Goal: Task Accomplishment & Management: Manage account settings

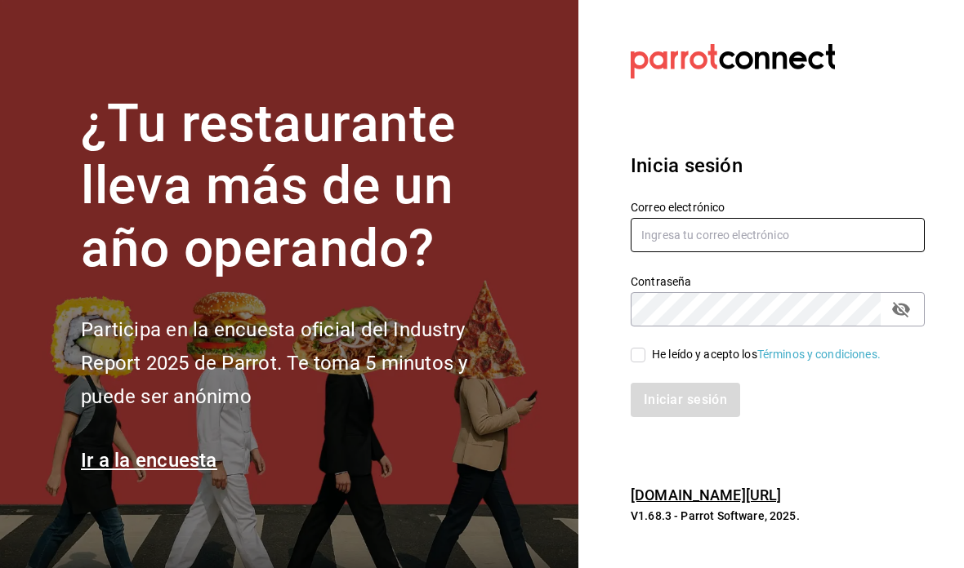
click at [819, 252] on input "text" at bounding box center [778, 235] width 294 height 34
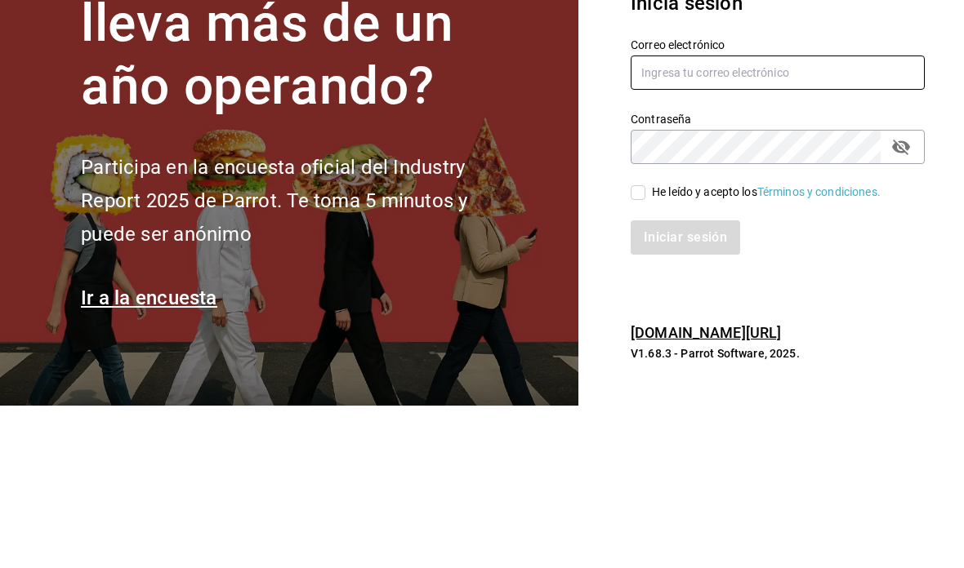
type input "eduardo.robles@grupocosteno.com"
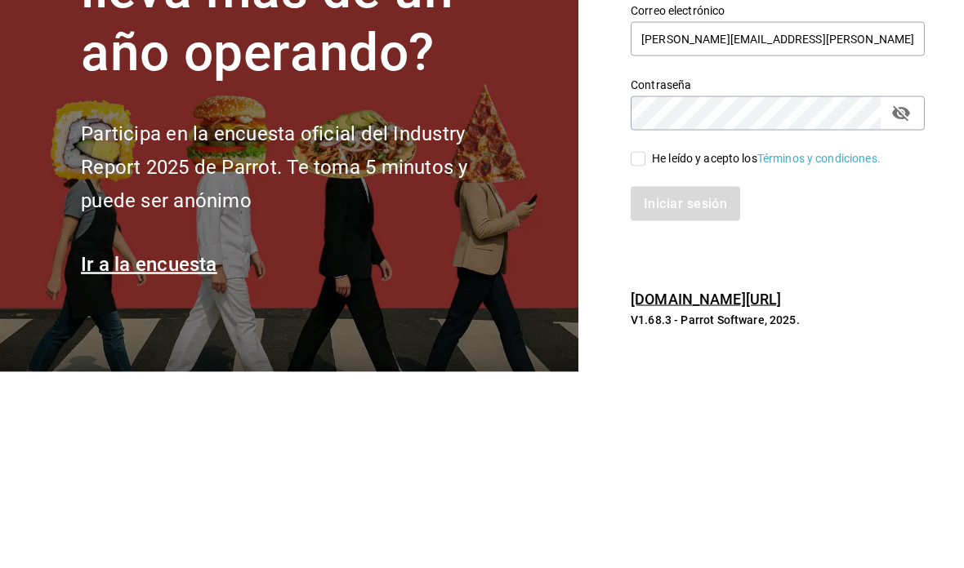
scroll to position [65, 0]
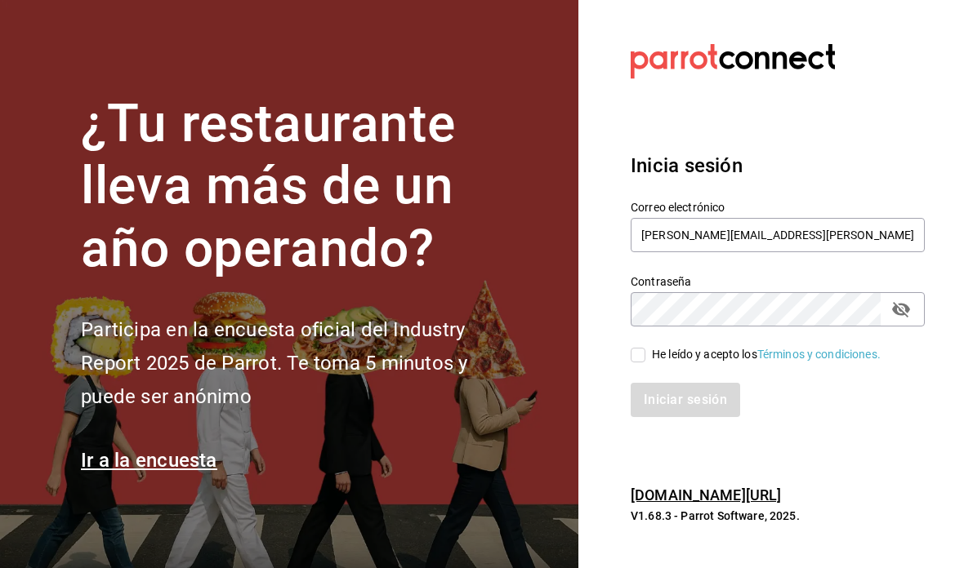
click at [643, 348] on input "He leído y acepto los Términos y condiciones." at bounding box center [638, 355] width 15 height 15
checkbox input "true"
click at [698, 383] on button "Iniciar sesión" at bounding box center [686, 400] width 111 height 34
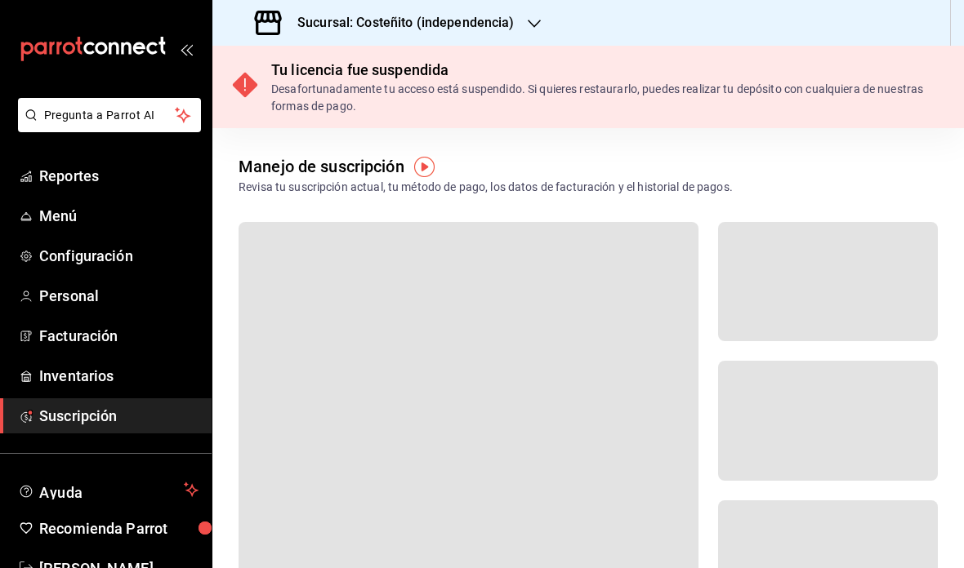
click at [545, 15] on div "Sucursal: Costeñito (independencia)" at bounding box center [386, 23] width 322 height 46
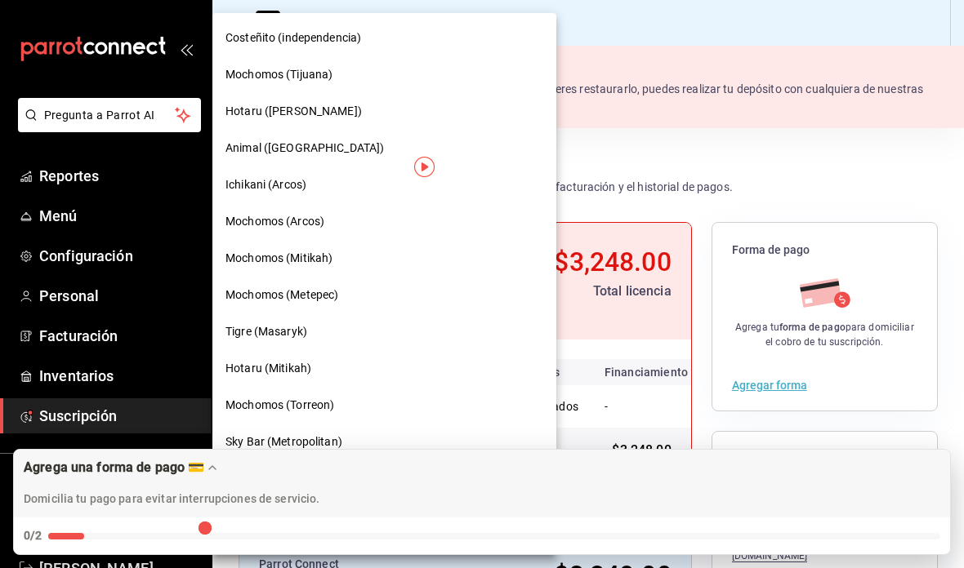
click at [305, 332] on span "Tigre (Masaryk)" at bounding box center [266, 331] width 82 height 17
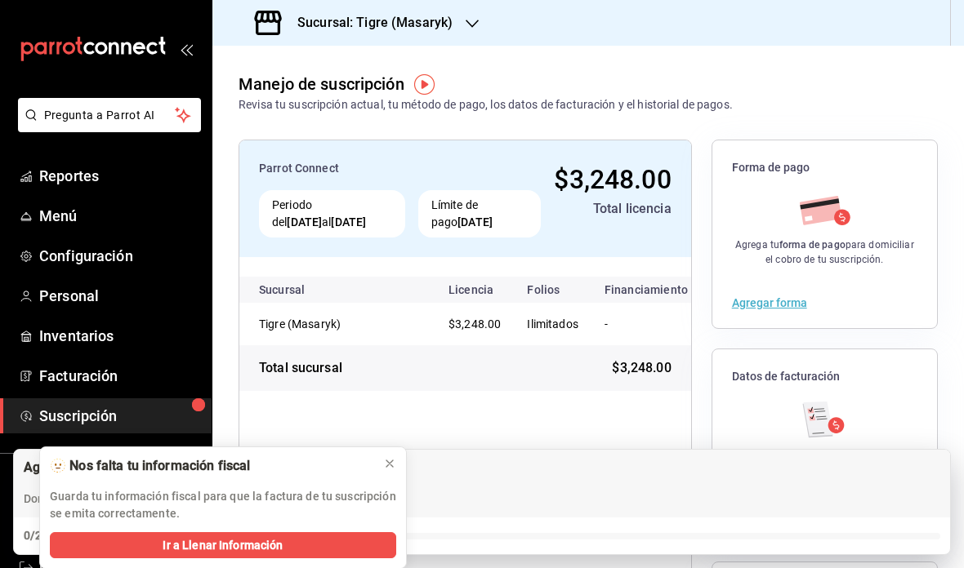
click at [87, 221] on span "Menú" at bounding box center [118, 216] width 159 height 22
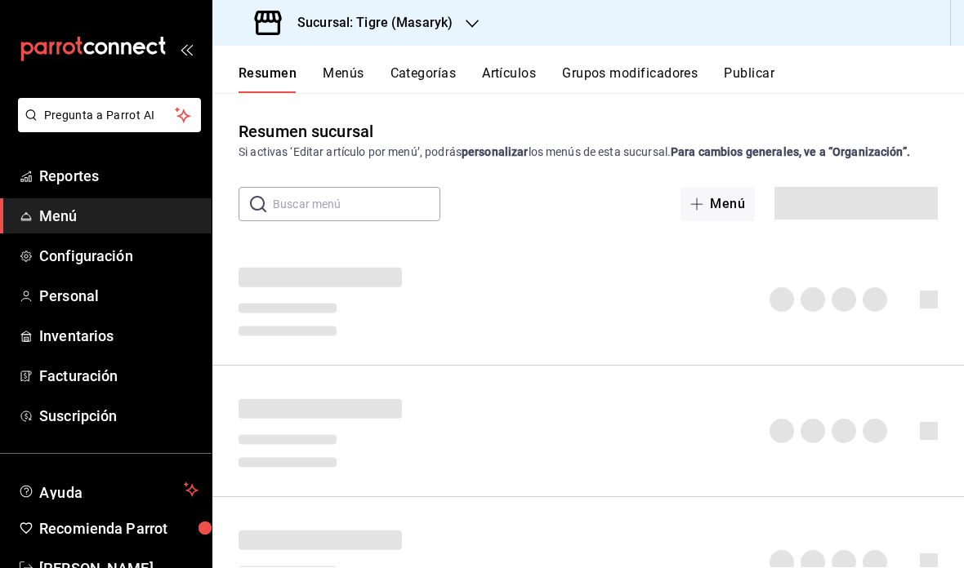
click at [466, 20] on icon "button" at bounding box center [472, 23] width 13 height 13
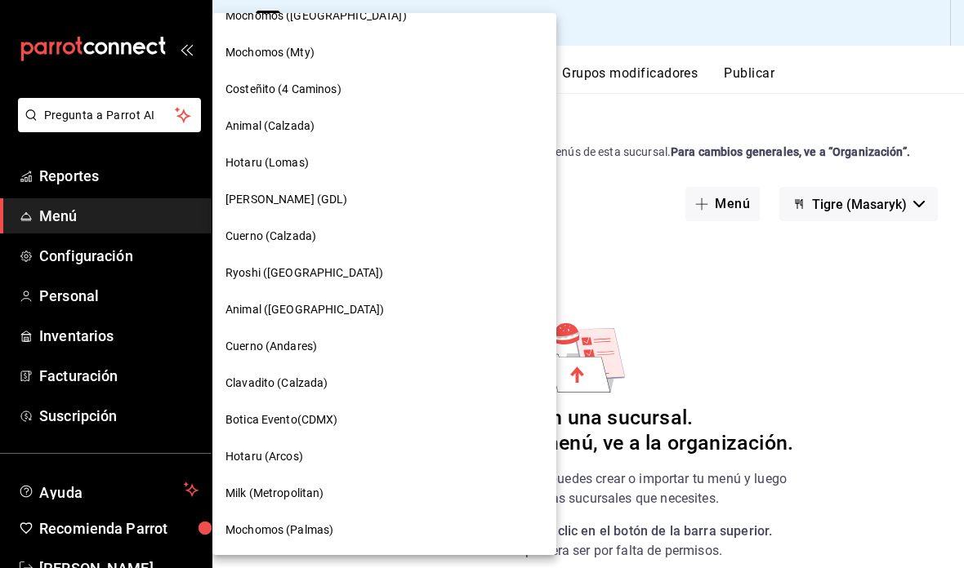
scroll to position [1051, 0]
click at [301, 274] on span "Ryoshi (Cancun)" at bounding box center [304, 273] width 158 height 17
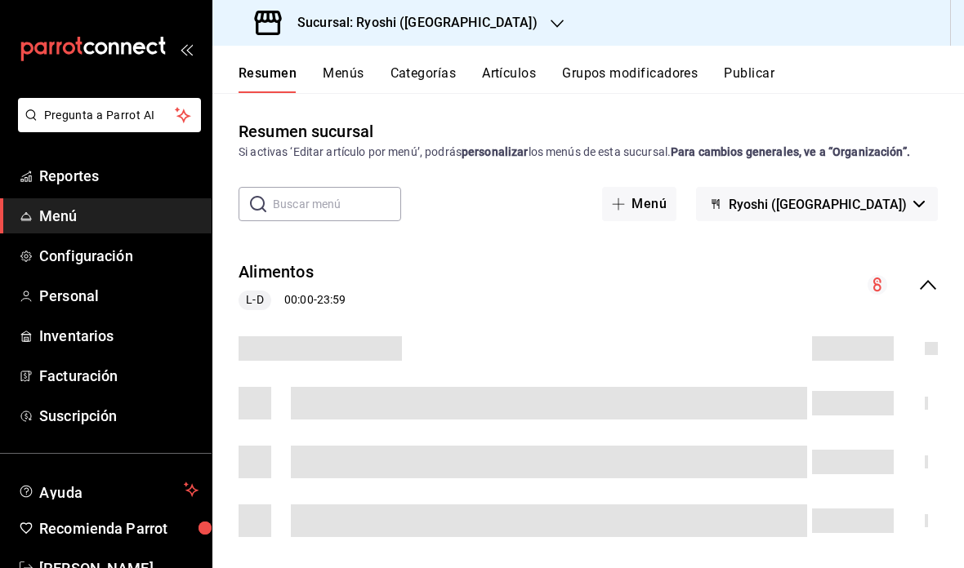
click at [901, 204] on span "Ryoshi (Cancun)" at bounding box center [818, 205] width 178 height 16
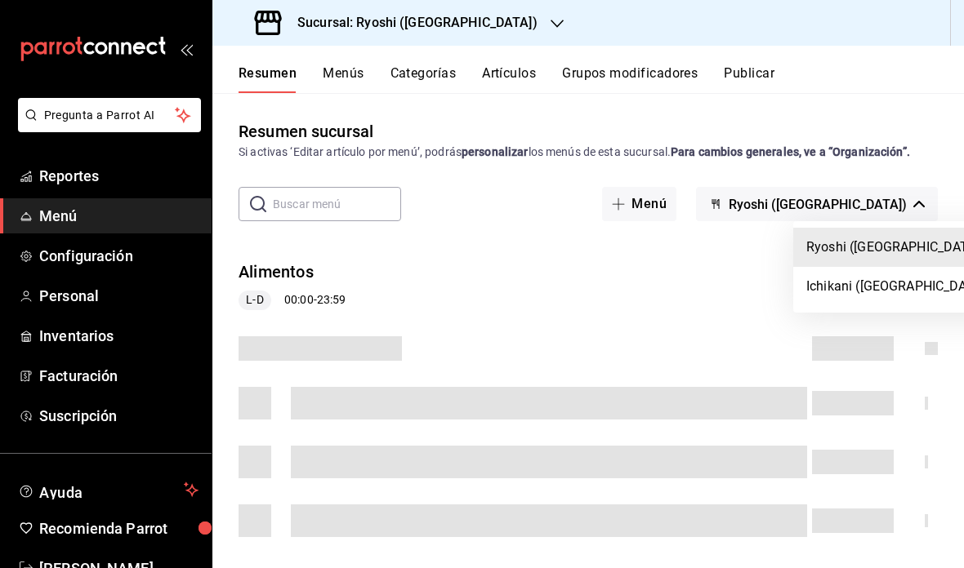
click at [868, 296] on li "Ichikani (Cancun)" at bounding box center [898, 286] width 210 height 39
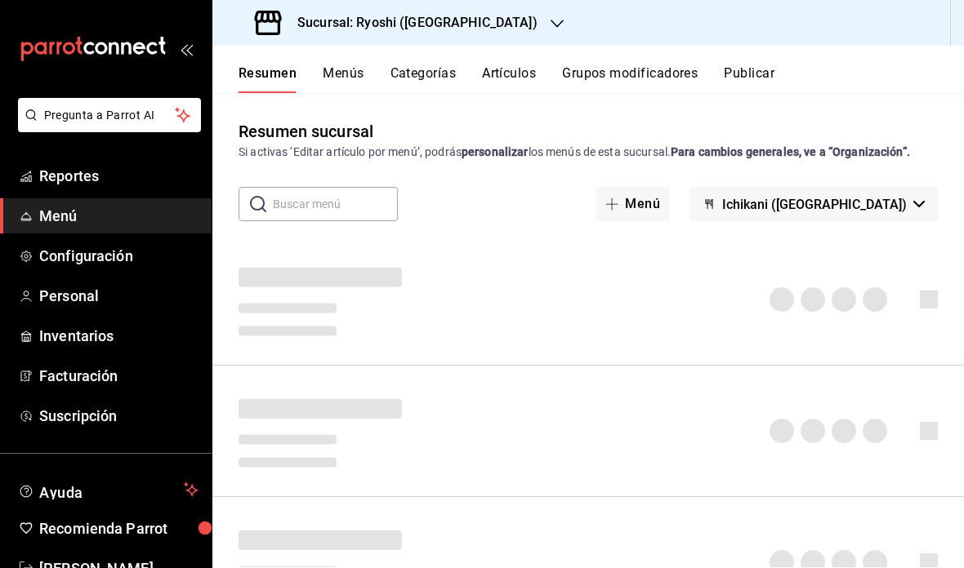
click at [435, 81] on button "Categorías" at bounding box center [423, 79] width 66 height 28
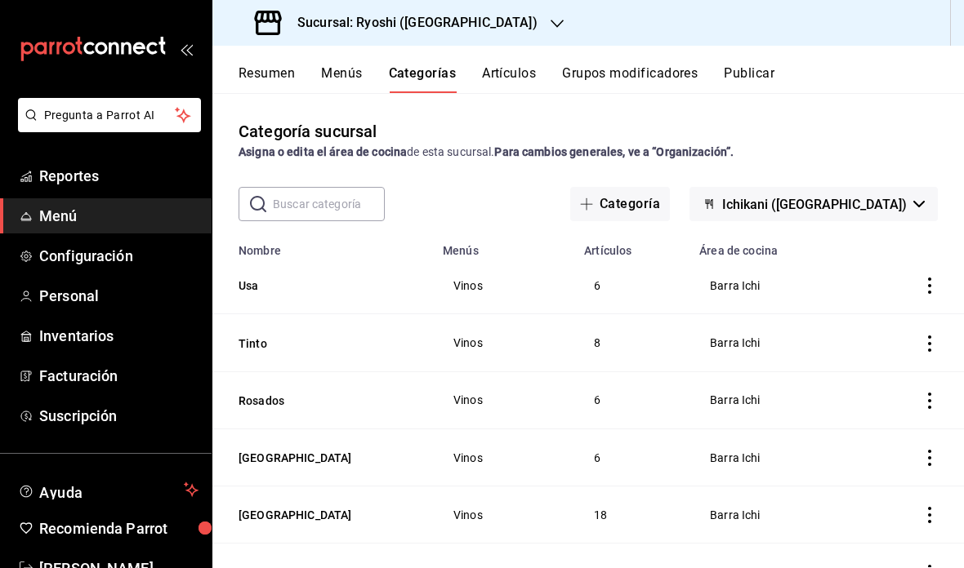
scroll to position [-1, 0]
click at [354, 202] on input "text" at bounding box center [329, 204] width 112 height 33
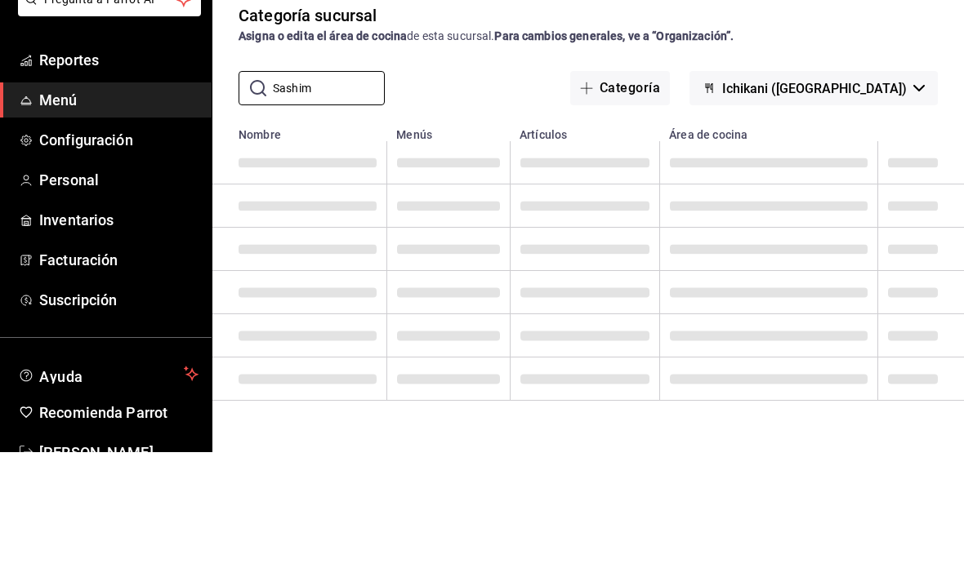
scroll to position [65, 0]
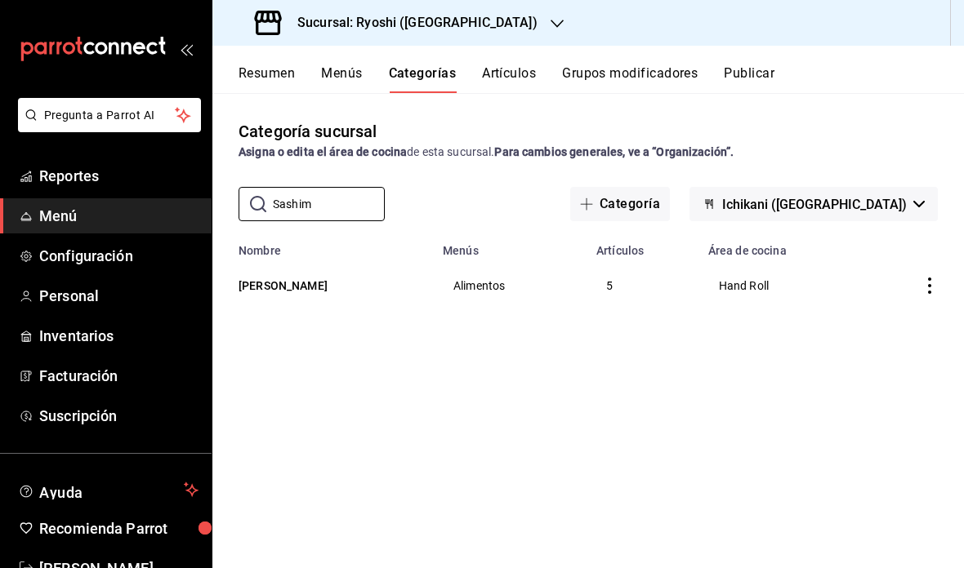
click at [307, 278] on button "Ichikani Sashimis" at bounding box center [319, 286] width 163 height 16
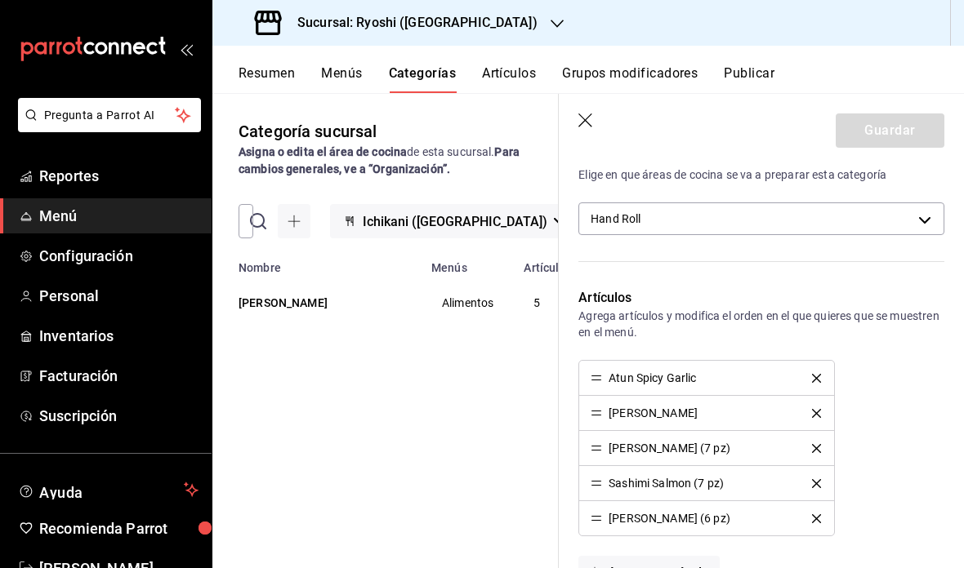
scroll to position [406, 0]
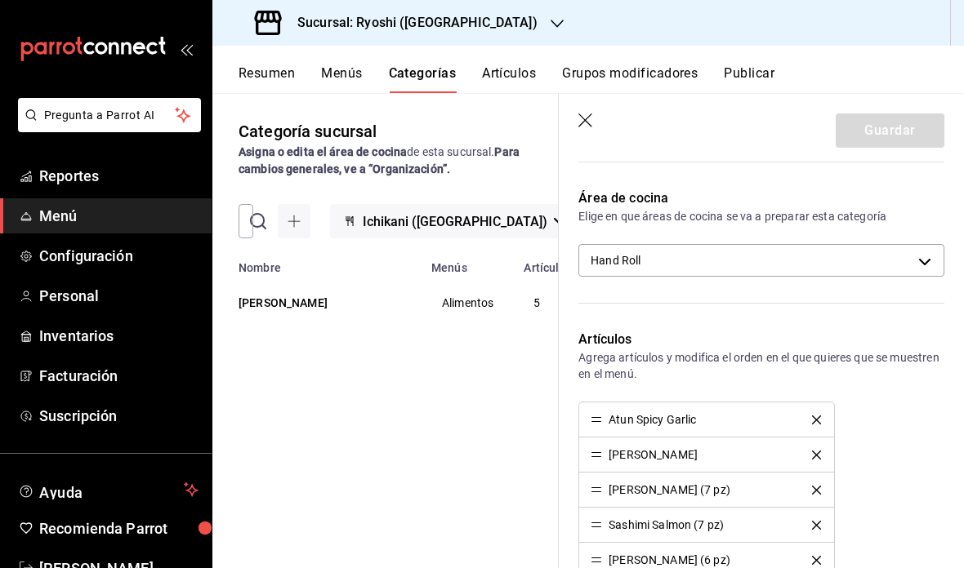
click at [924, 264] on body "Pregunta a Parrot AI Reportes Menú Configuración Personal Inventarios Facturaci…" at bounding box center [482, 284] width 964 height 568
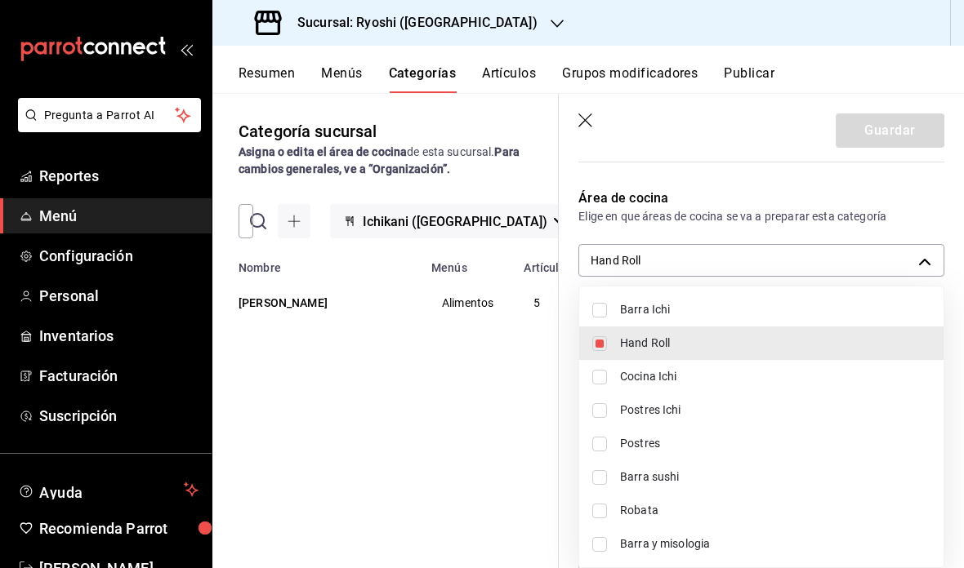
click at [870, 197] on div at bounding box center [482, 284] width 964 height 568
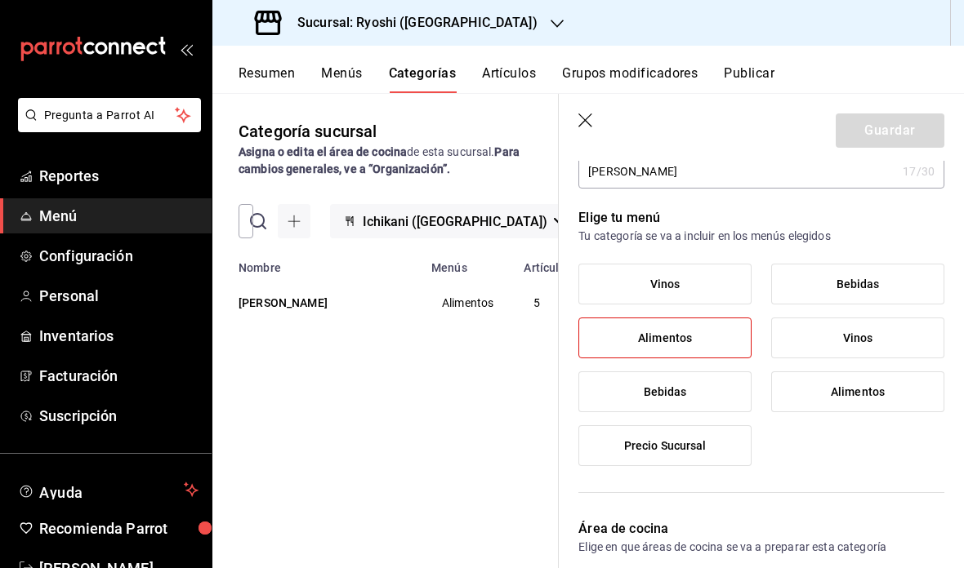
scroll to position [74, 0]
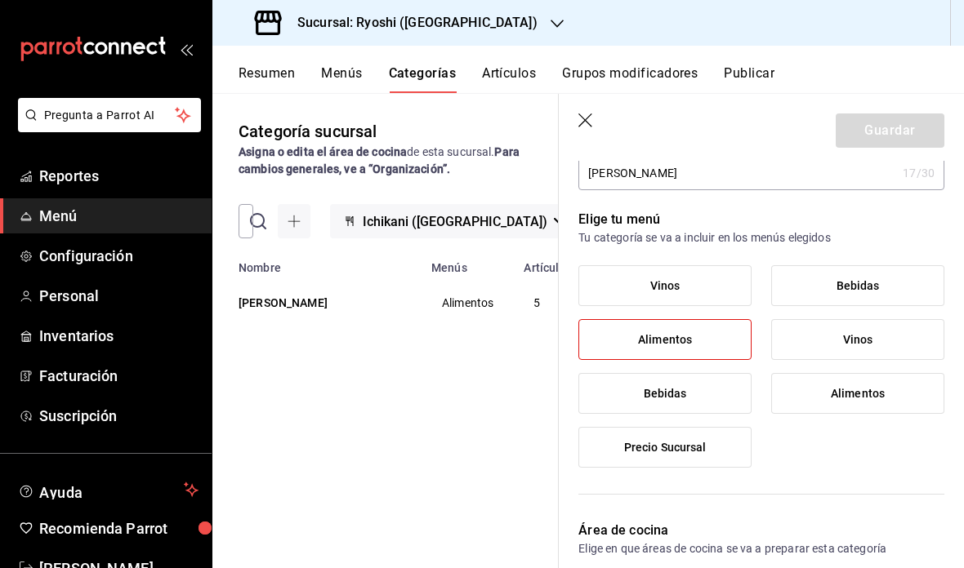
click at [586, 118] on icon "button" at bounding box center [586, 122] width 16 height 16
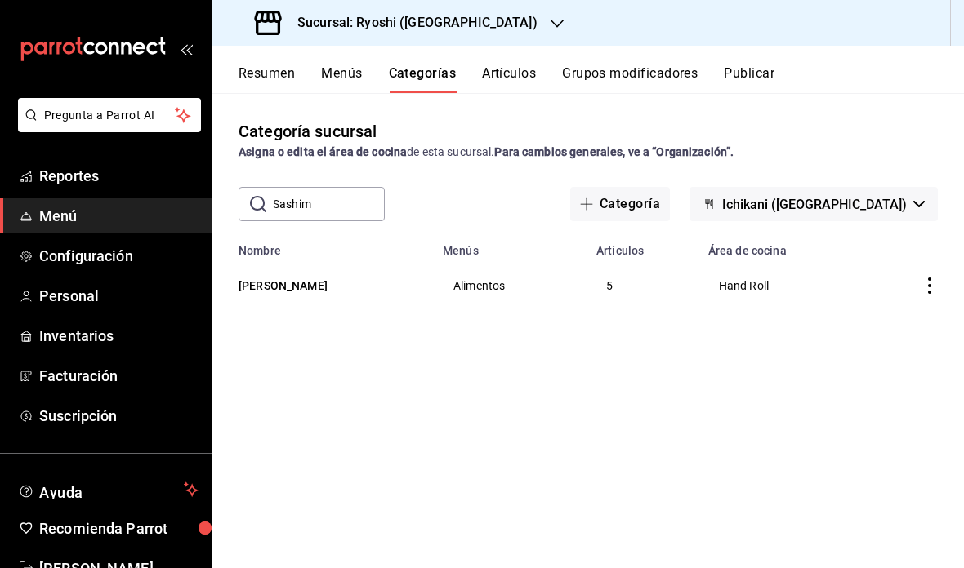
click at [336, 188] on input "Sashim" at bounding box center [329, 204] width 112 height 33
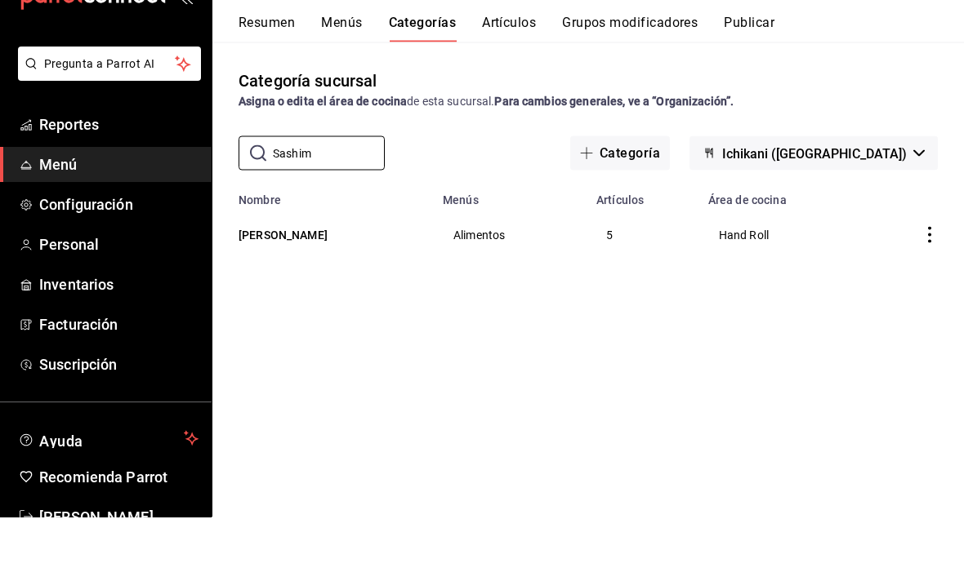
click at [345, 188] on input "Sashim" at bounding box center [329, 204] width 112 height 33
type input "S"
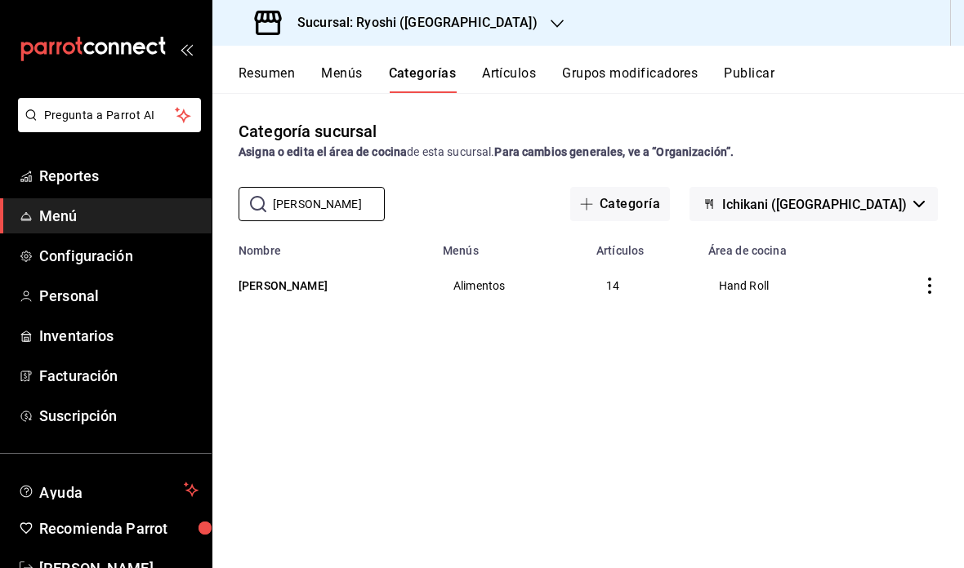
type input "Maki"
click at [301, 278] on button "Ichikani Makis" at bounding box center [319, 286] width 163 height 16
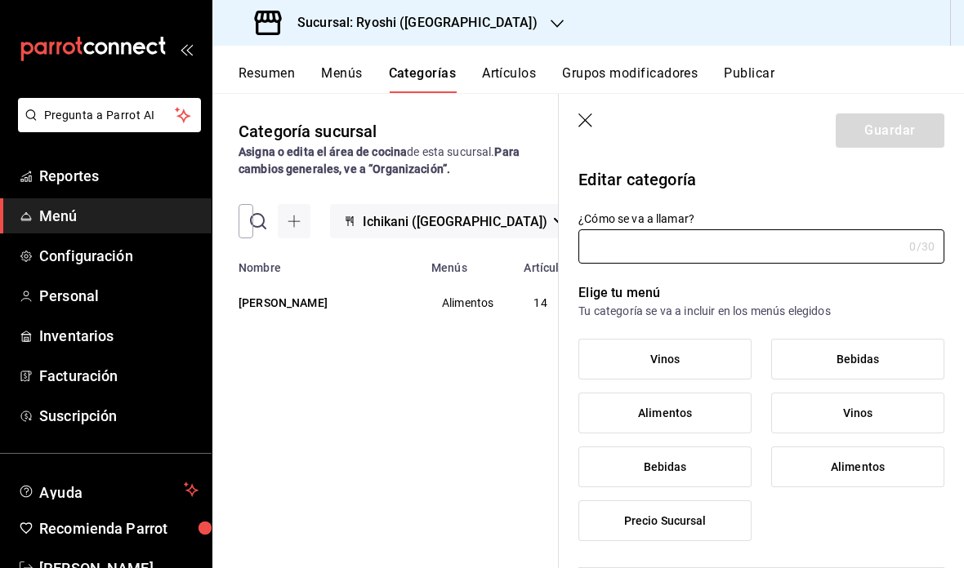
type input "Ichikani Makis"
type input "af4a5180-21b7-43ae-a5a0-12d71bad12f6"
type input "1742578489138"
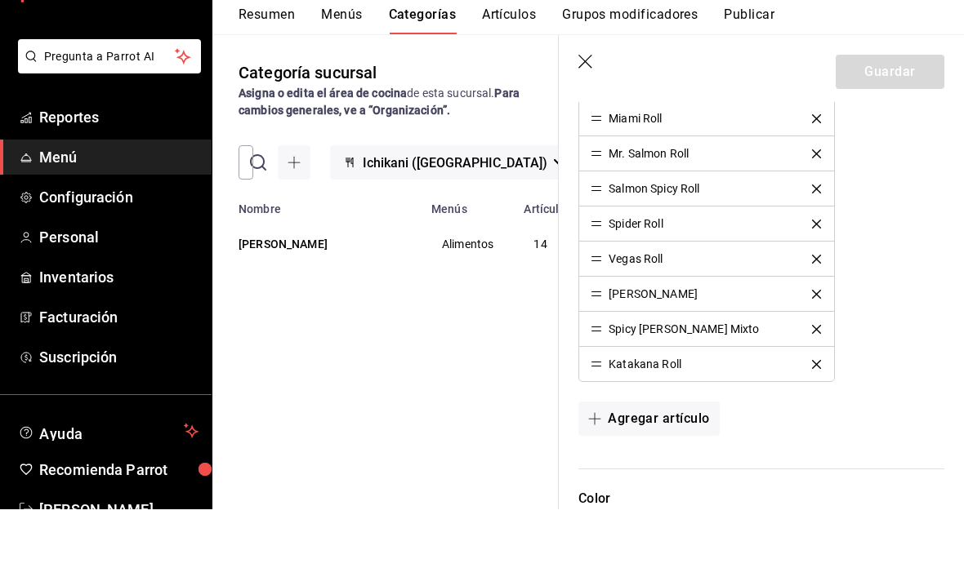
scroll to position [861, 0]
